Goal: Task Accomplishment & Management: Use online tool/utility

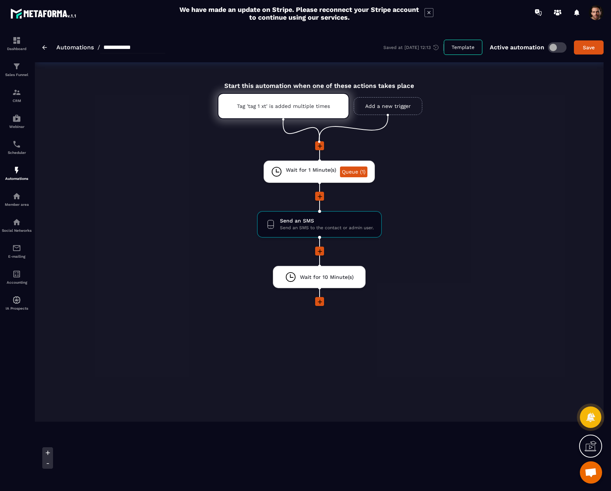
click at [319, 252] on icon at bounding box center [320, 251] width 4 height 4
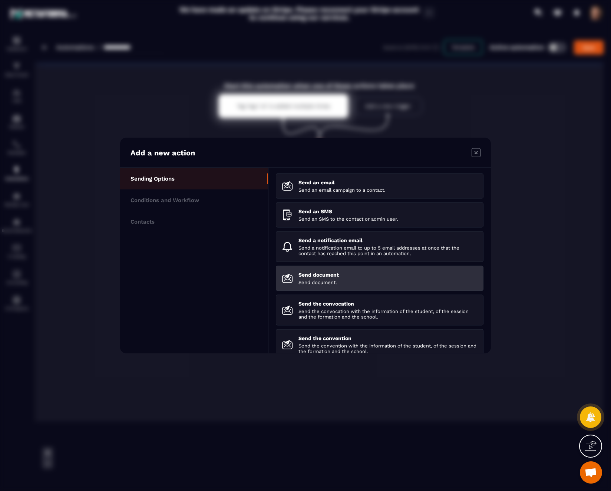
scroll to position [104, 0]
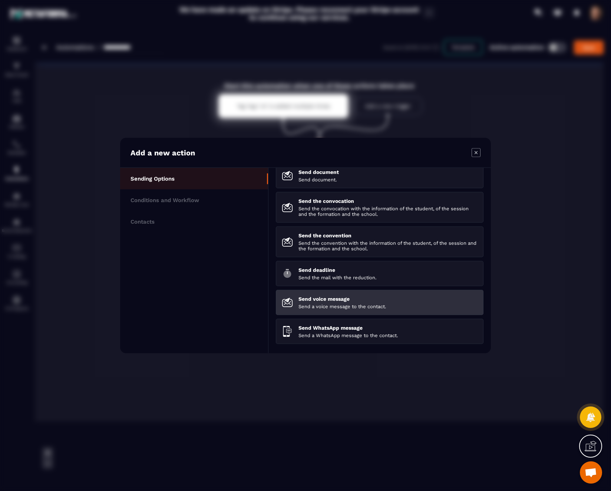
click at [361, 305] on p "Send a voice message to the contact." at bounding box center [388, 307] width 179 height 6
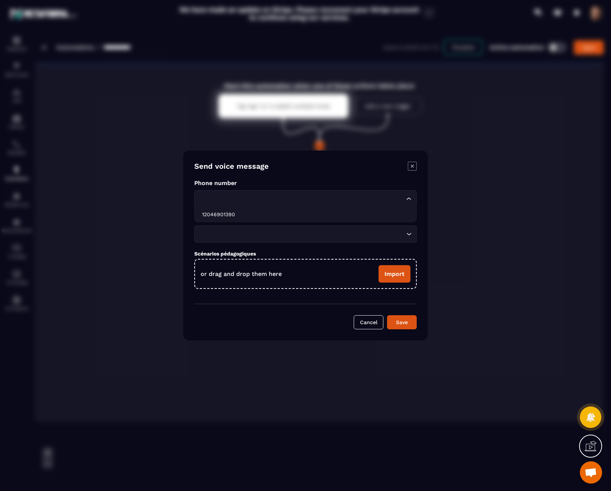
click at [337, 204] on div "Loading..." at bounding box center [305, 198] width 223 height 17
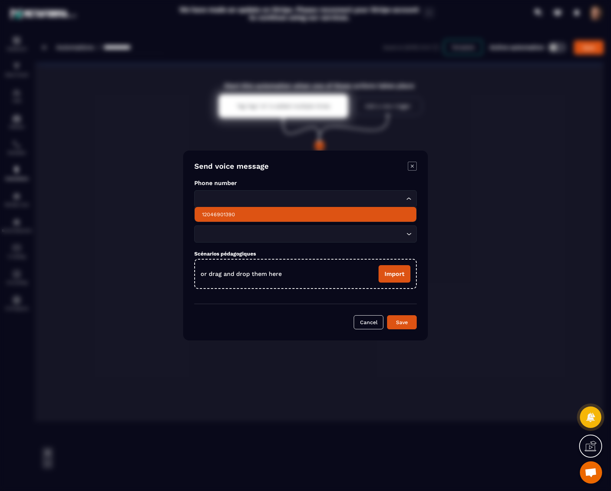
click at [316, 214] on p "12046901390" at bounding box center [305, 214] width 207 height 7
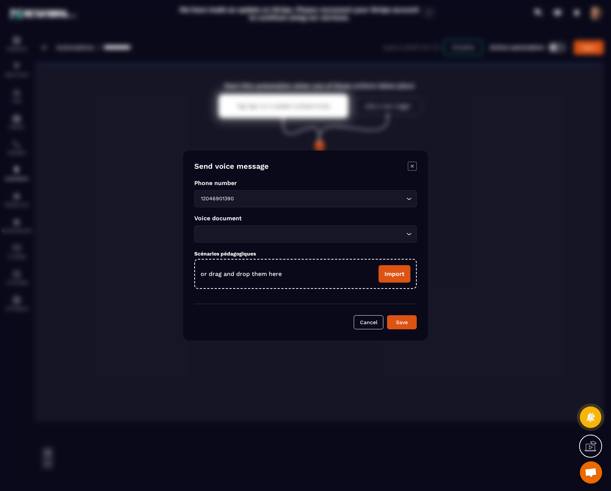
click at [323, 232] on input "Search for option" at bounding box center [302, 234] width 206 height 8
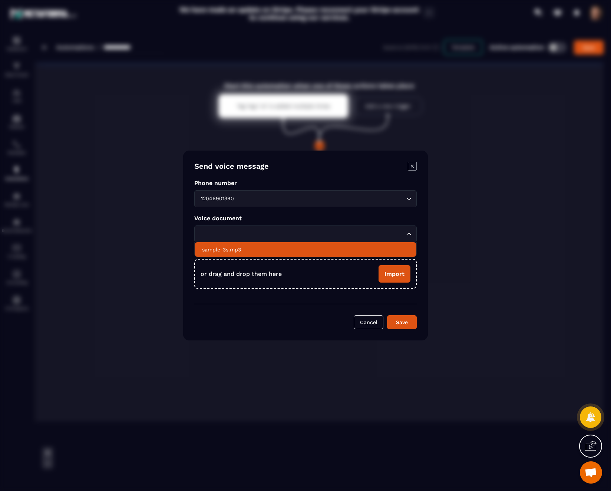
click at [312, 249] on p "sample-3s.mp3" at bounding box center [305, 249] width 207 height 7
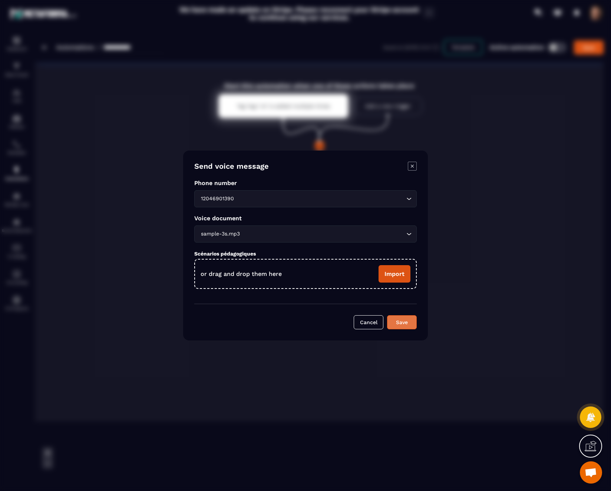
click at [403, 324] on div "Save" at bounding box center [402, 322] width 20 height 7
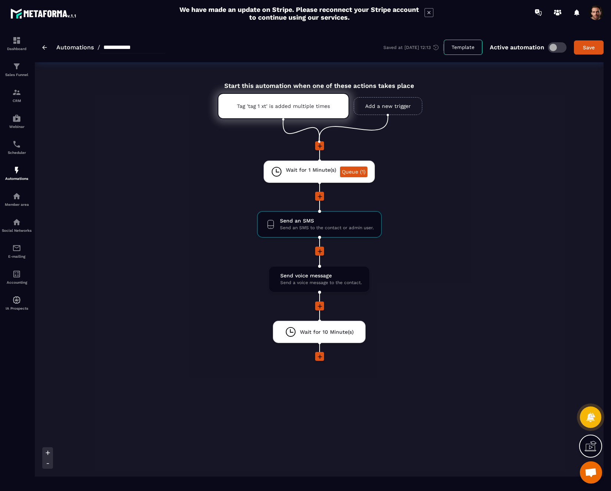
click at [488, 191] on div "Start this automation when one of these actions takes place Tag 'tag 1 xt' is a…" at bounding box center [319, 274] width 569 height 403
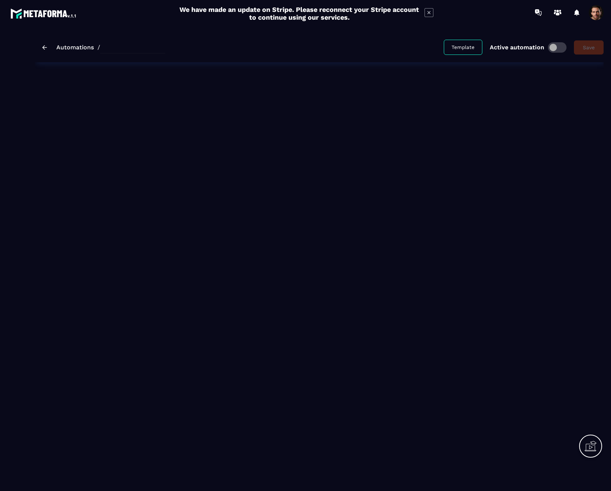
type input "**********"
